Goal: Task Accomplishment & Management: Manage account settings

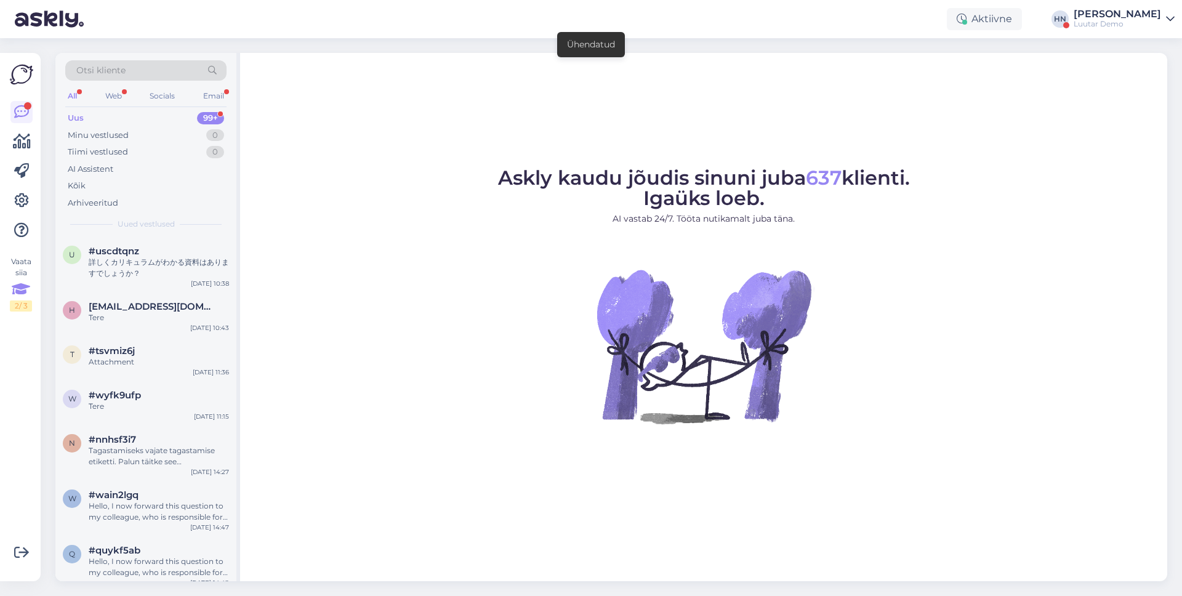
click at [18, 276] on div "Vaata siia 2 / 3" at bounding box center [21, 283] width 22 height 55
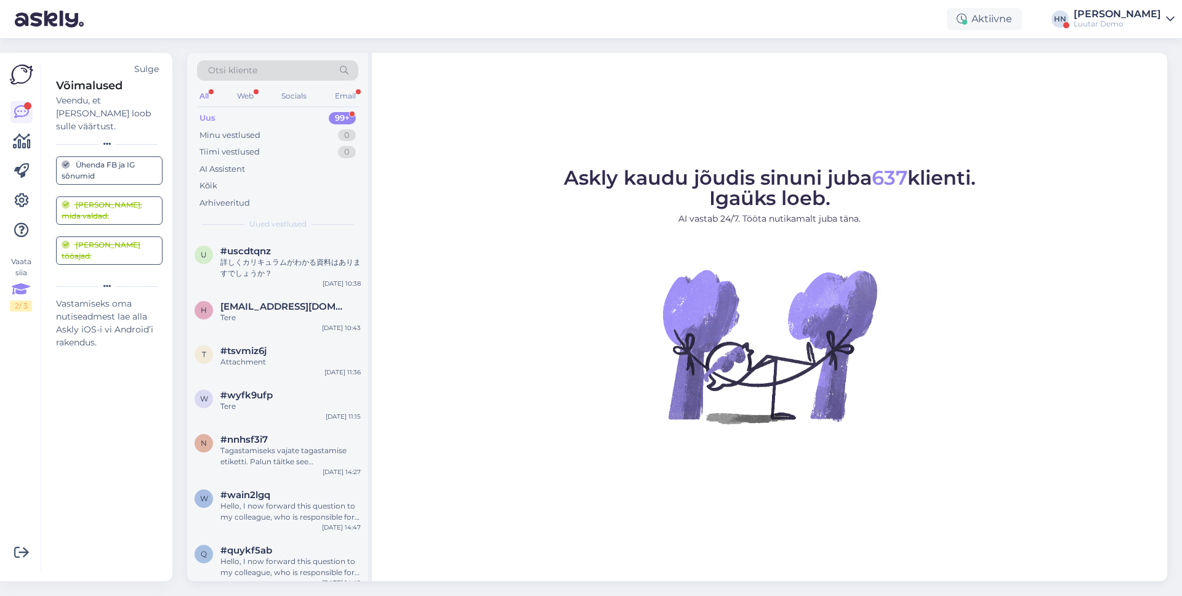
click at [588, 553] on div "Askly kaudu jõudis sinuni juba 637 klienti. Igaüks loeb. AI vastab 24/7. Tööta …" at bounding box center [769, 317] width 795 height 528
click at [53, 303] on div "Võimalused Veendu, et Askly loob sulle väärtust. Sulge Ühenda FB ja IG sõnumid …" at bounding box center [102, 317] width 122 height 508
click at [30, 200] on link at bounding box center [21, 201] width 22 height 22
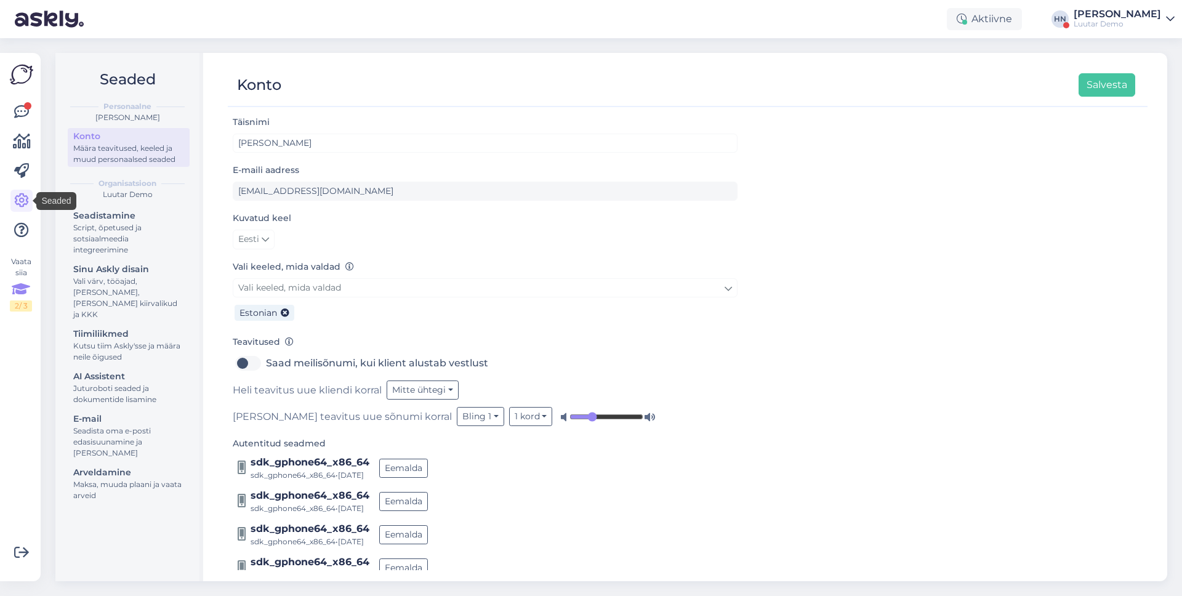
click at [29, 281] on icon at bounding box center [21, 289] width 18 height 22
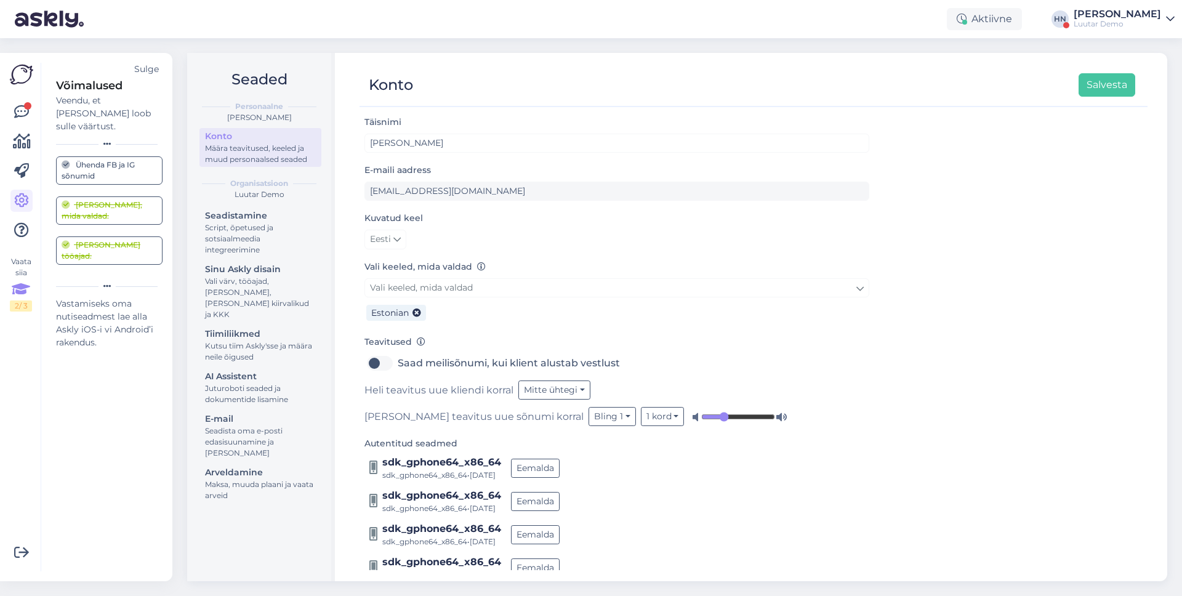
click at [141, 67] on div "Sulge" at bounding box center [146, 69] width 25 height 13
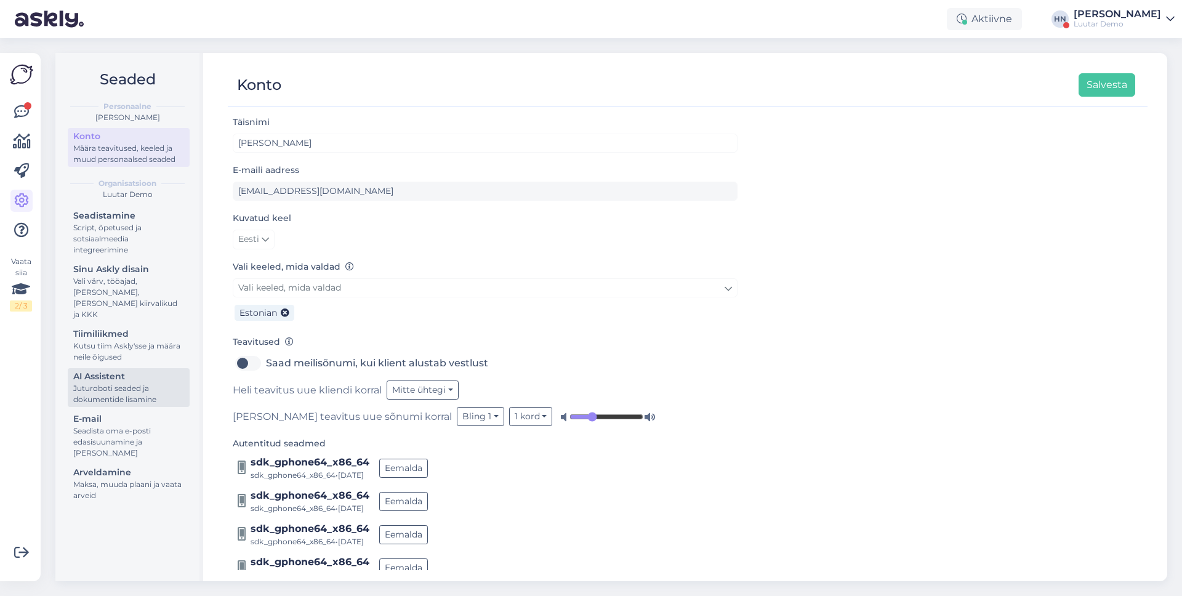
click at [133, 383] on div "Juturoboti seaded ja dokumentide lisamine" at bounding box center [128, 394] width 111 height 22
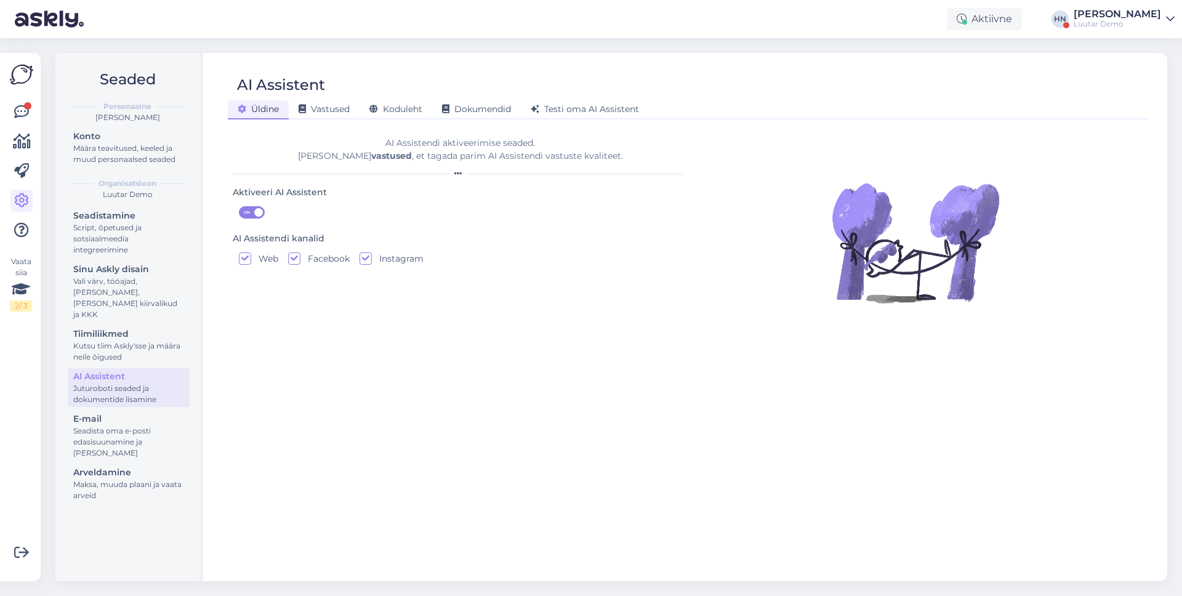
click at [141, 27] on div "Aktiivne [PERSON_NAME] Luutar [PERSON_NAME]" at bounding box center [591, 19] width 1182 height 38
click at [1135, 25] on div "Luutar Demo" at bounding box center [1116, 24] width 87 height 10
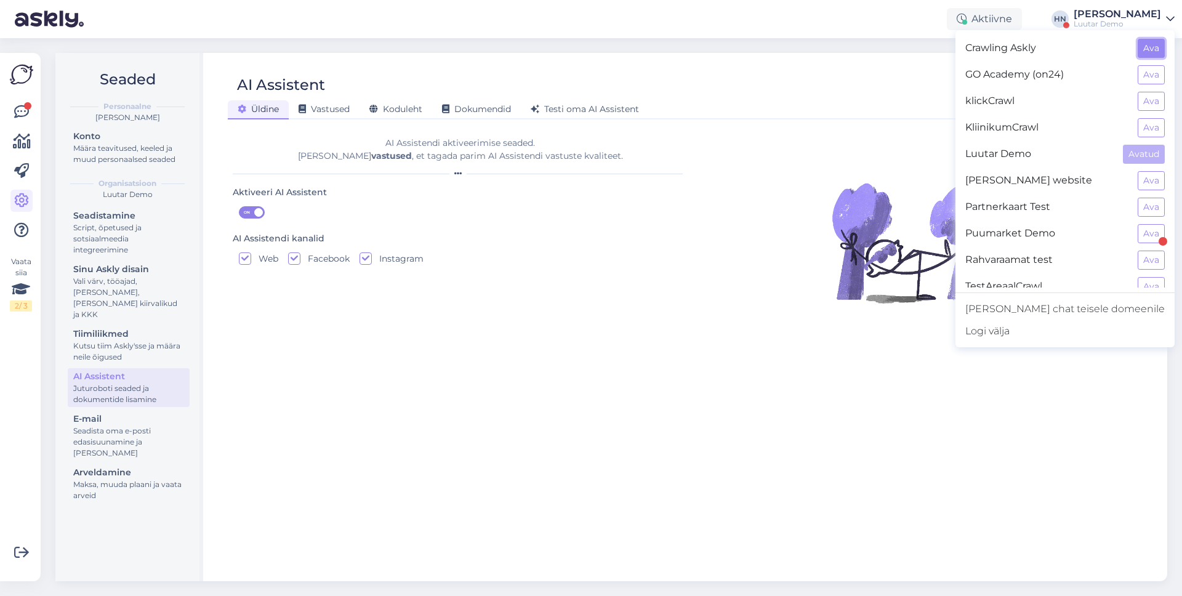
click at [1140, 41] on button "Ava" at bounding box center [1150, 48] width 27 height 19
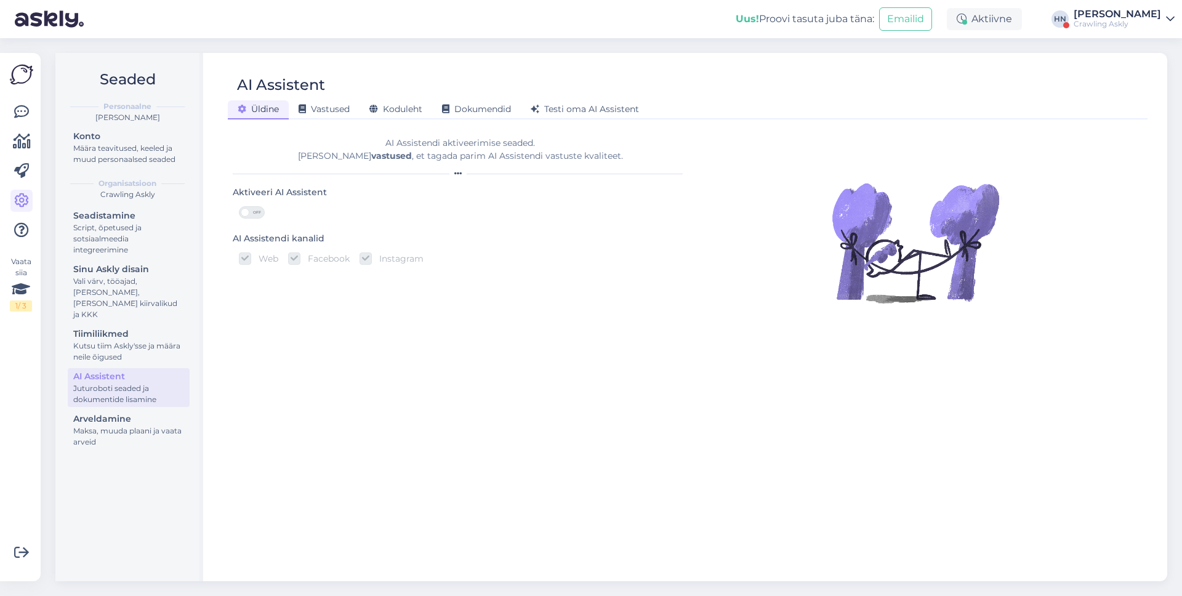
click at [1101, 28] on div "Crawling Askly" at bounding box center [1116, 24] width 87 height 10
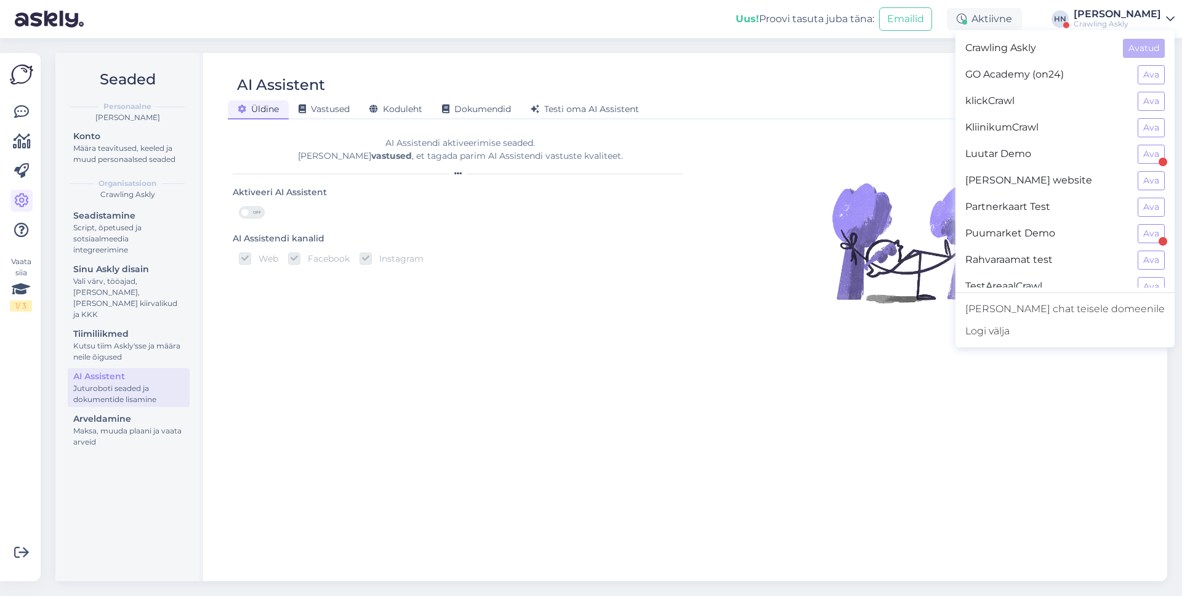
scroll to position [39, 0]
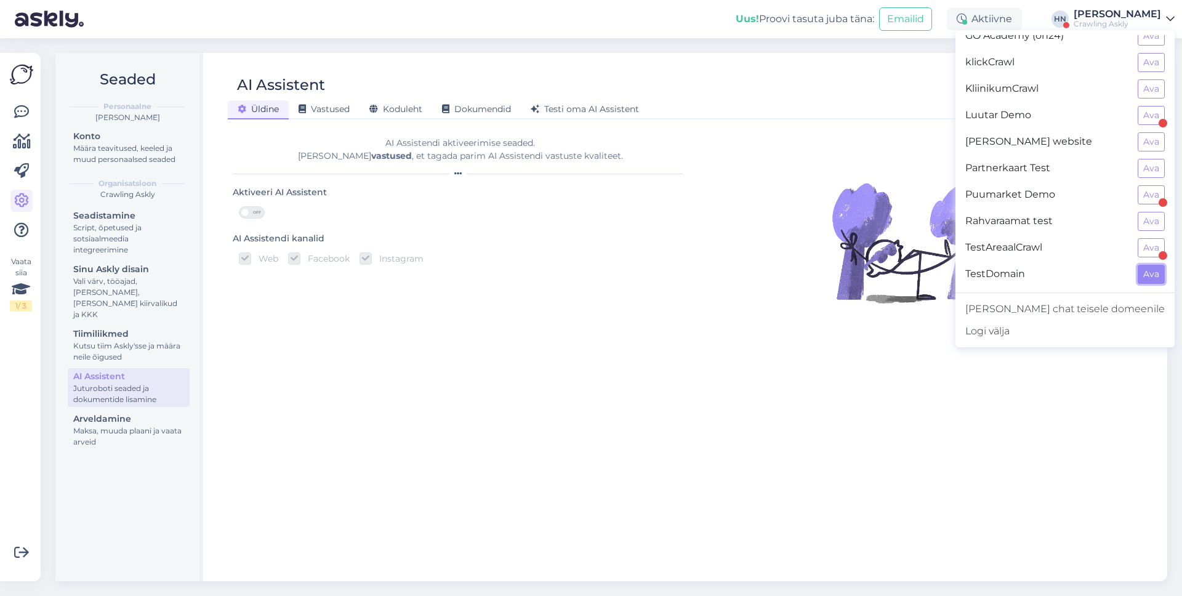
click at [1155, 278] on button "Ava" at bounding box center [1150, 274] width 27 height 19
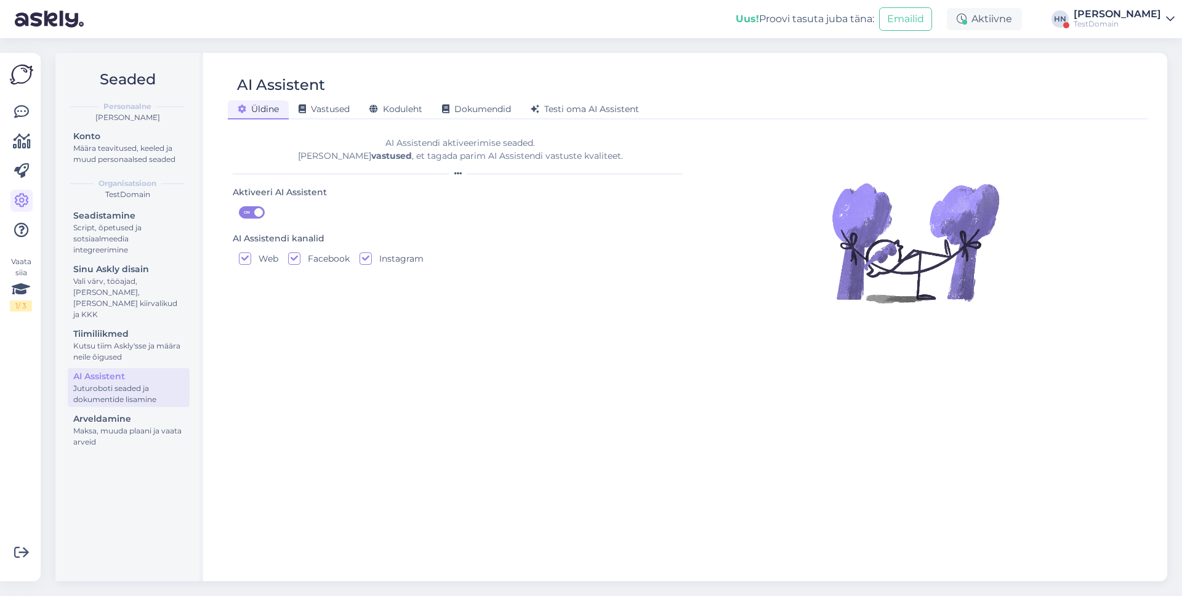
click at [1100, 4] on div "Uus! Proovi tasuta [PERSON_NAME]: Emailid Aktiivne [PERSON_NAME] TestDomain" at bounding box center [591, 19] width 1182 height 38
click at [1135, 25] on div "TestDomain" at bounding box center [1116, 24] width 87 height 10
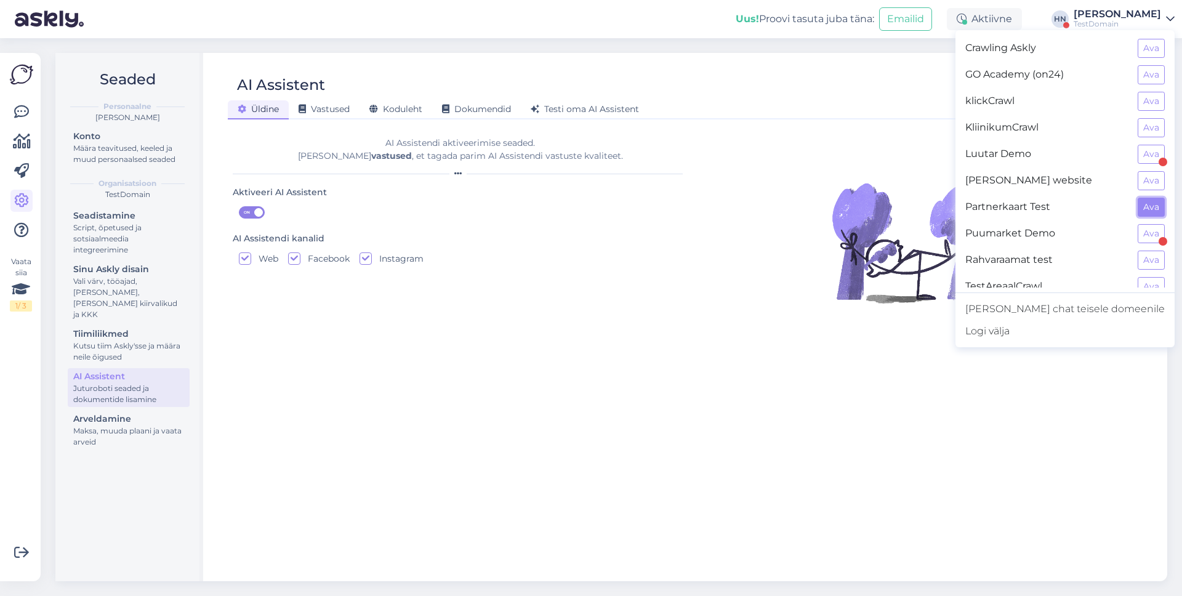
click at [1154, 201] on button "Ava" at bounding box center [1150, 207] width 27 height 19
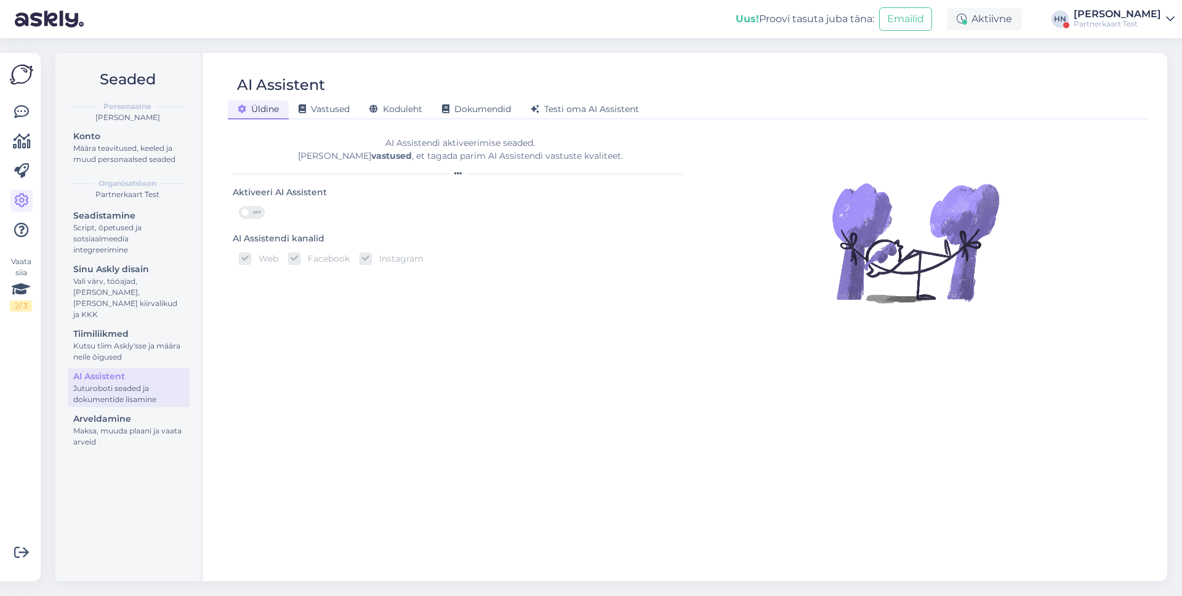
click at [119, 32] on div "Uus! Proovi tasuta [PERSON_NAME]: Emailid Aktiivne [PERSON_NAME] Partnerkaart T…" at bounding box center [591, 19] width 1182 height 38
click at [228, 28] on div "Uus! Proovi tasuta [PERSON_NAME]: Emailid Aktiivne [PERSON_NAME] Partnerkaart T…" at bounding box center [591, 19] width 1182 height 38
click at [822, 246] on div at bounding box center [915, 363] width 202 height 414
click at [321, 110] on span "Vastused" at bounding box center [323, 108] width 51 height 11
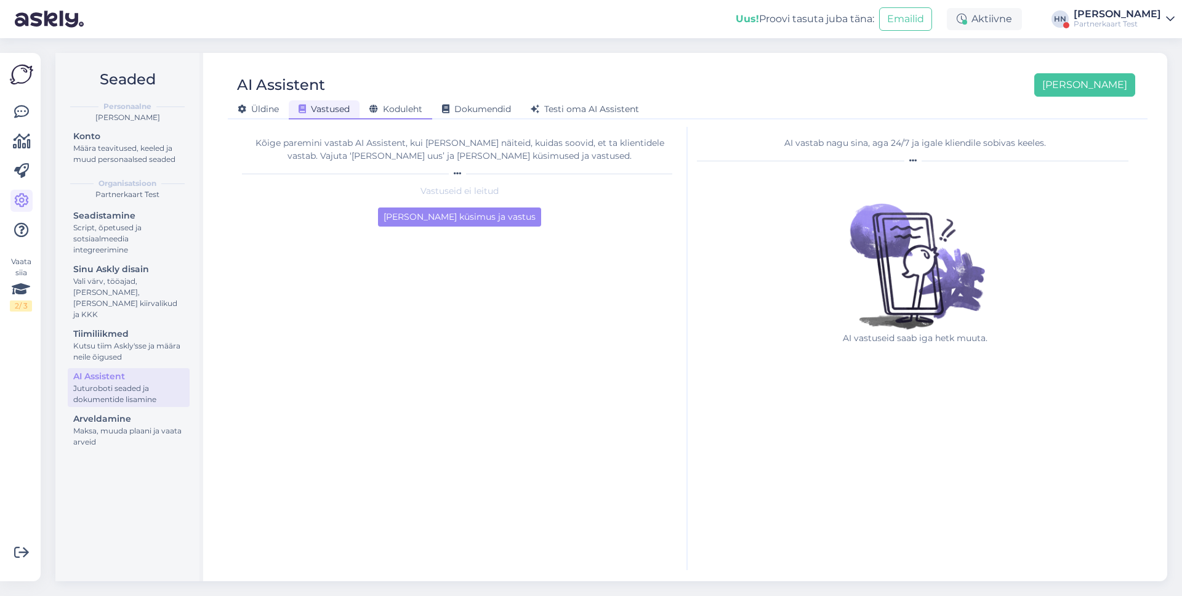
click at [388, 106] on span "Koduleht" at bounding box center [395, 108] width 53 height 11
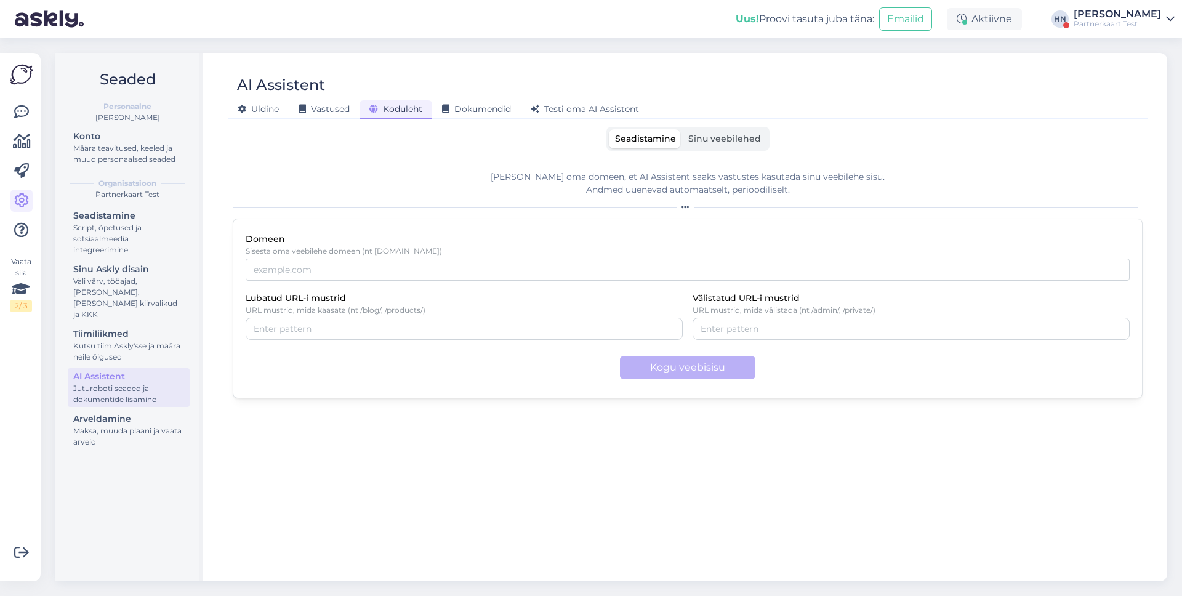
click at [307, 121] on div "AI Assistent [PERSON_NAME] Vastused Koduleht Dokumendid [PERSON_NAME] oma AI As…" at bounding box center [687, 317] width 959 height 528
click at [606, 119] on div "Testi oma AI Assistent" at bounding box center [585, 109] width 128 height 19
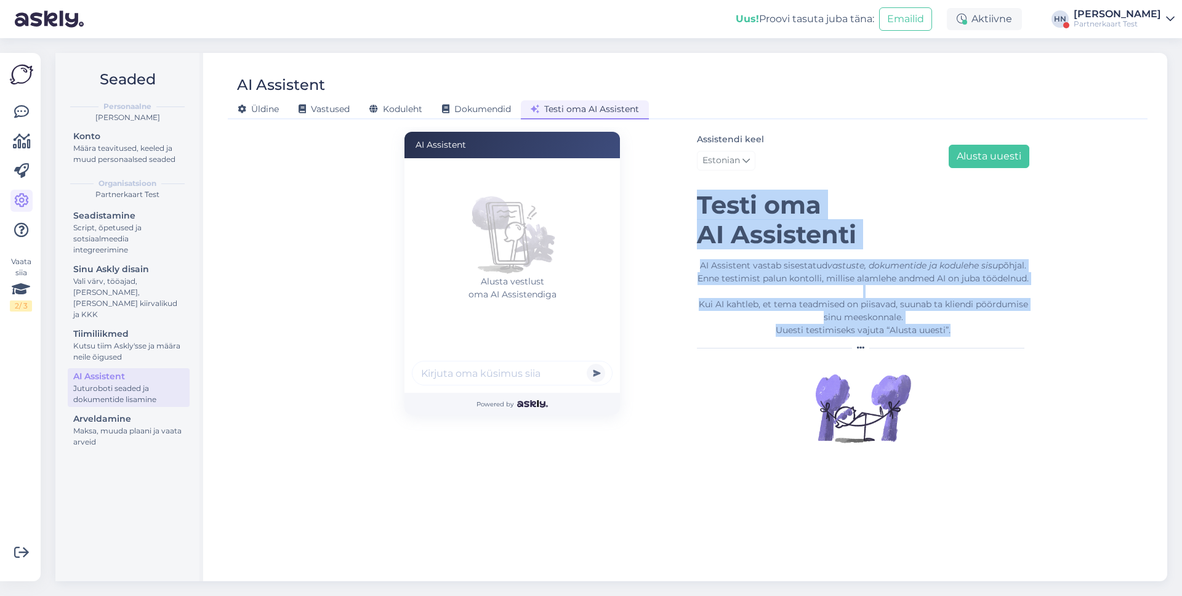
drag, startPoint x: 698, startPoint y: 215, endPoint x: 953, endPoint y: 344, distance: 285.7
click at [951, 342] on div "Assistendi keel Estonian Alusta uuesti [PERSON_NAME] oma AI Assistenti AI Assis…" at bounding box center [863, 295] width 332 height 326
click at [953, 337] on div "AI Assistent vastab sisestatud vastuste, dokumentide ja kodulehe sisu põhjal. E…" at bounding box center [863, 298] width 332 height 78
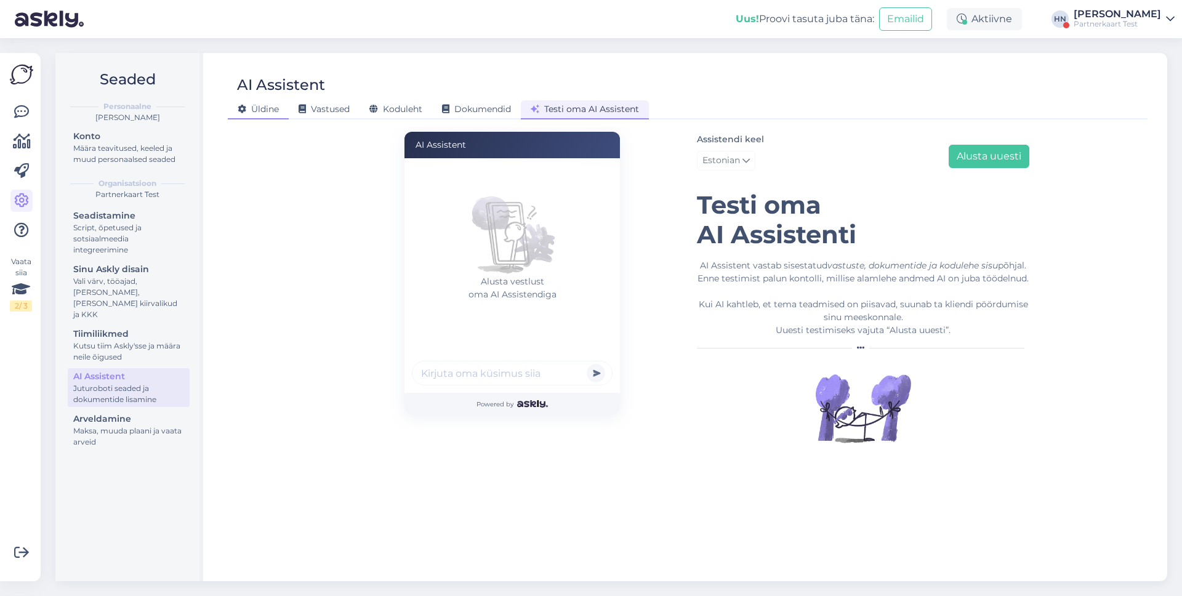
click at [283, 116] on div "Üldine" at bounding box center [258, 109] width 61 height 19
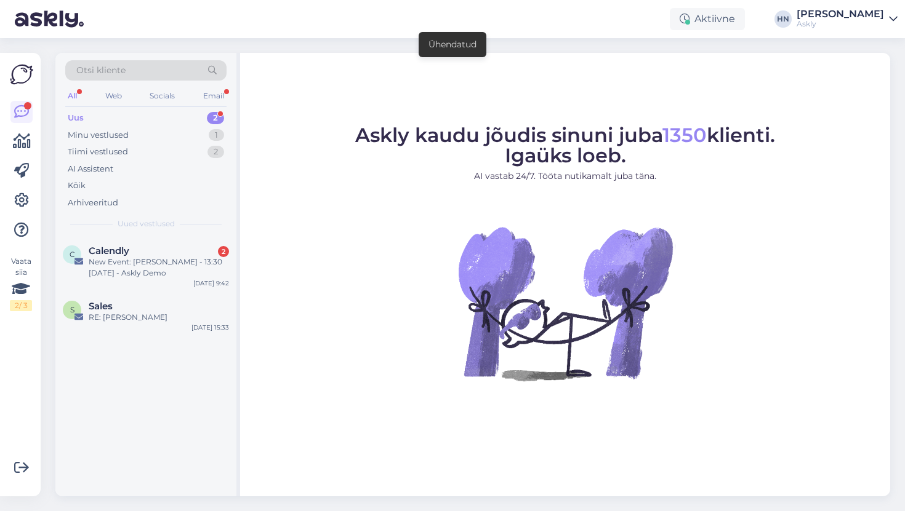
click at [23, 187] on div at bounding box center [21, 171] width 22 height 140
click at [19, 207] on icon at bounding box center [21, 200] width 15 height 15
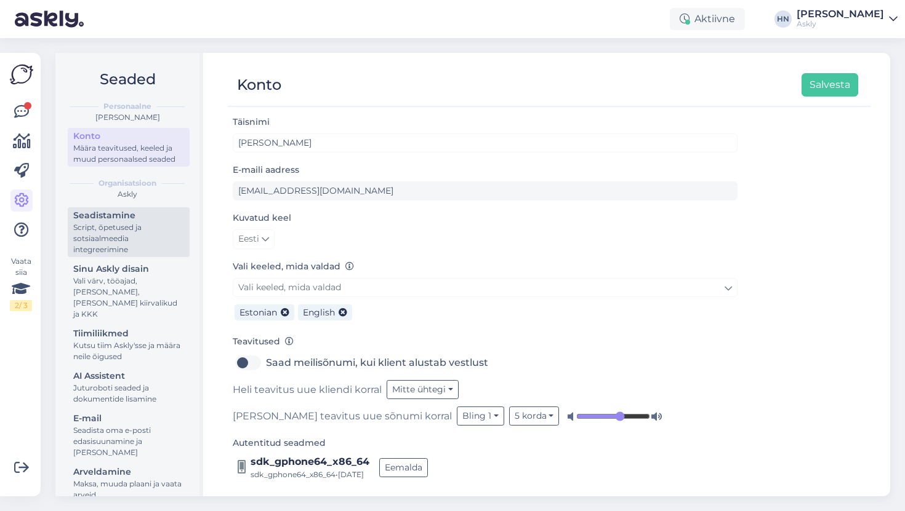
click at [110, 250] on div "Script, õpetused ja sotsiaalmeedia integreerimine" at bounding box center [128, 238] width 111 height 33
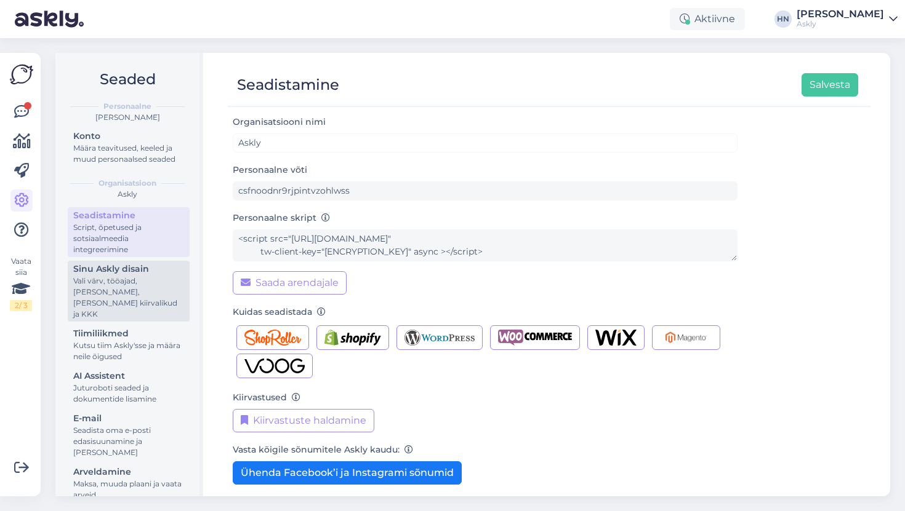
click at [125, 305] on div "Vali värv, tööajad, [PERSON_NAME], [PERSON_NAME] kiirvalikud ja KKK" at bounding box center [128, 298] width 111 height 44
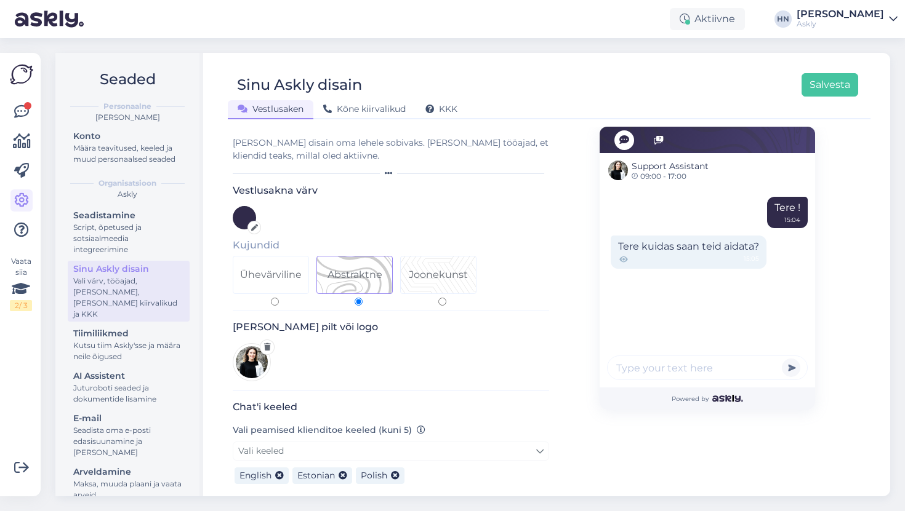
click at [428, 269] on div "Joonekunst" at bounding box center [438, 275] width 59 height 15
click at [438, 298] on input "Joonekunst" at bounding box center [442, 302] width 8 height 8
radio input "true"
click at [372, 276] on div "Abstraktne" at bounding box center [354, 275] width 55 height 15
click at [362, 298] on input "Abstraktne" at bounding box center [358, 302] width 8 height 8
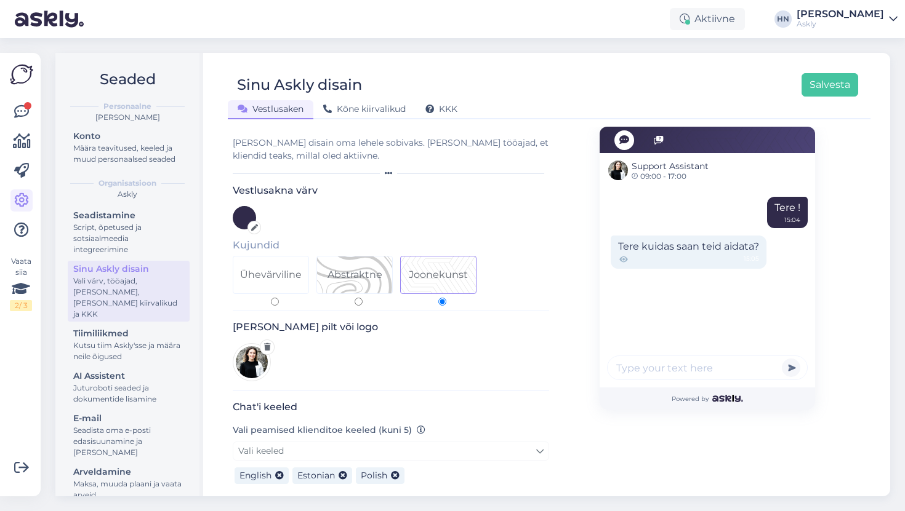
radio input "true"
click at [276, 279] on div "Ühevärviline" at bounding box center [271, 275] width 62 height 15
click at [276, 298] on input "Ühevärviline" at bounding box center [275, 302] width 8 height 8
radio input "true"
click at [370, 270] on div "Abstraktne" at bounding box center [354, 275] width 55 height 15
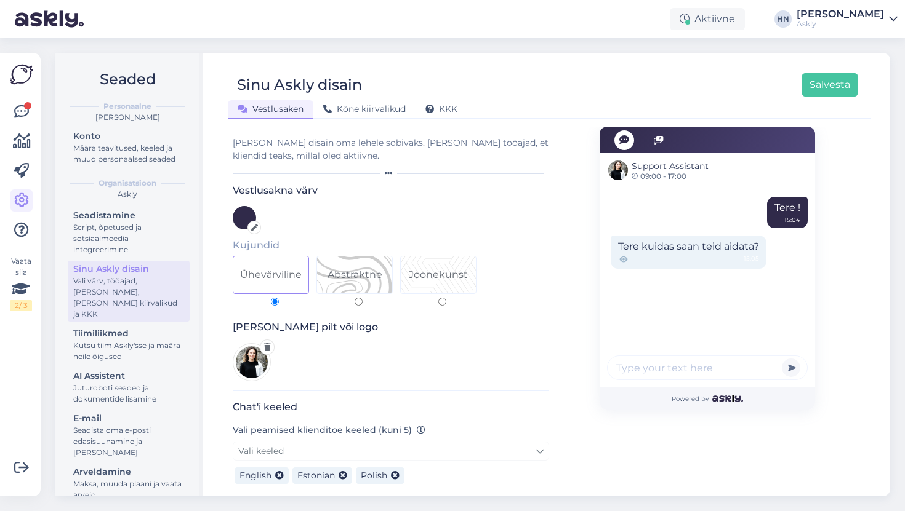
click at [362, 298] on input "Abstraktne" at bounding box center [358, 302] width 8 height 8
radio input "true"
click at [445, 277] on div "Joonekunst" at bounding box center [438, 275] width 59 height 15
click at [445, 298] on input "Joonekunst" at bounding box center [442, 302] width 8 height 8
radio input "true"
